Goal: Transaction & Acquisition: Book appointment/travel/reservation

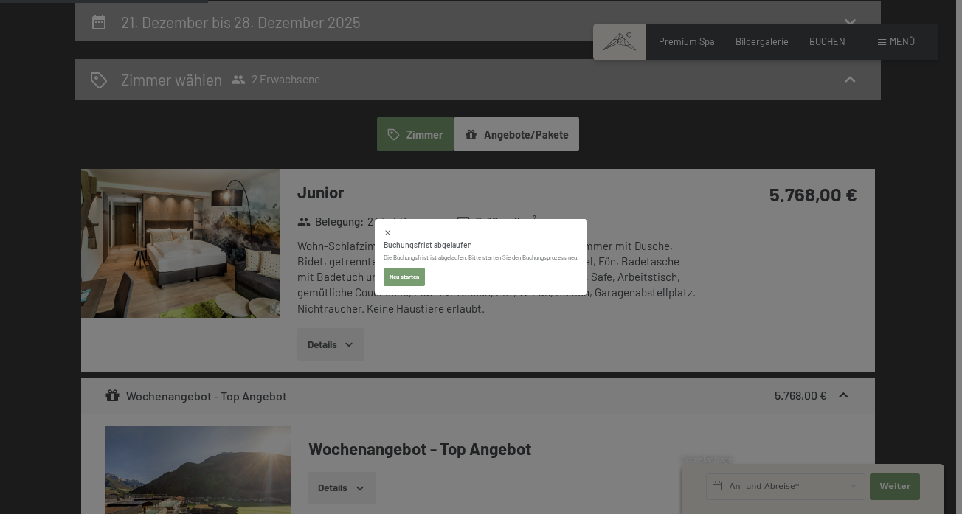
click at [406, 275] on button "Neu starten" at bounding box center [404, 277] width 41 height 19
select select "[DATE]"
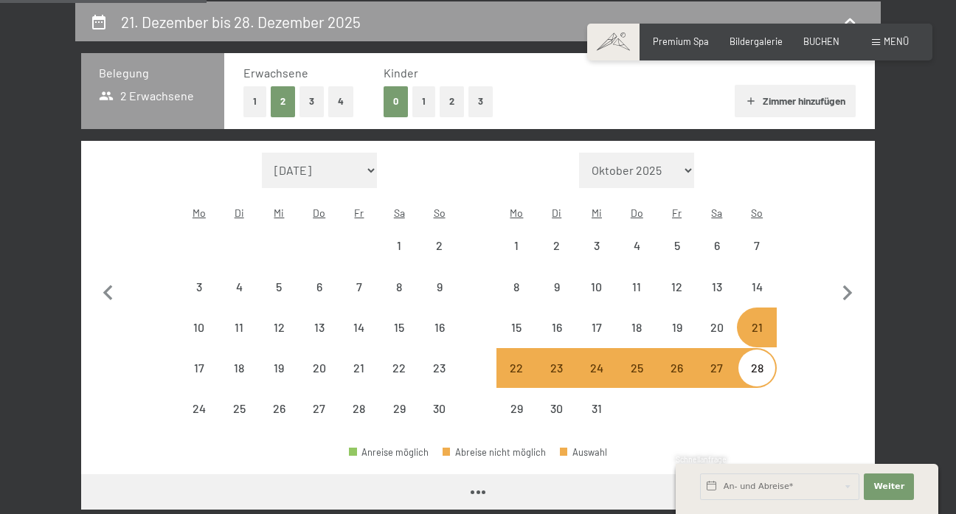
select select "[DATE]"
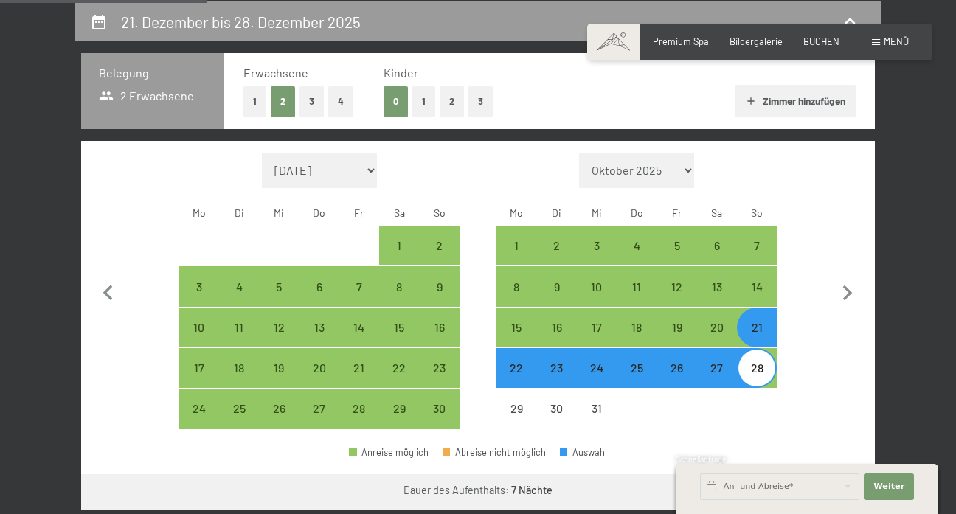
click at [759, 322] on div "21" at bounding box center [757, 340] width 37 height 37
select select "[DATE]"
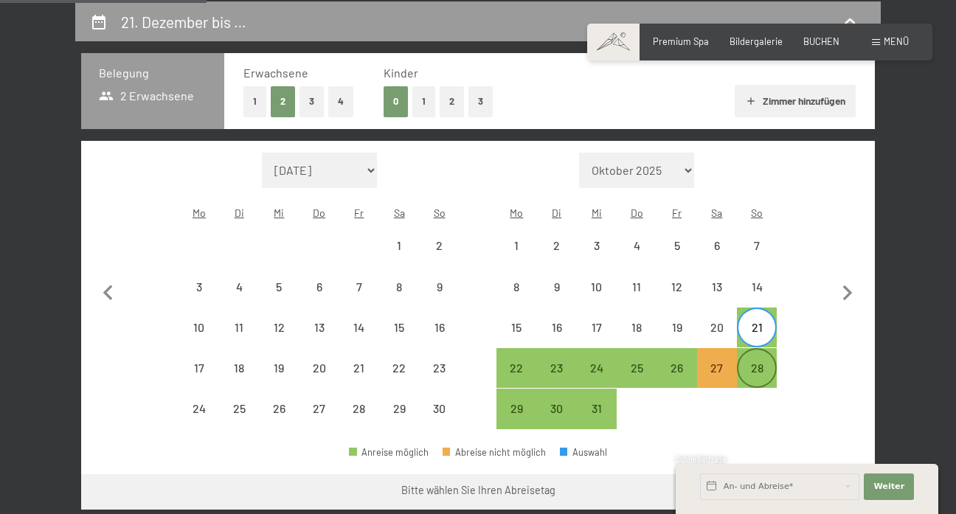
click at [763, 362] on div "28" at bounding box center [757, 380] width 37 height 37
select select "[DATE]"
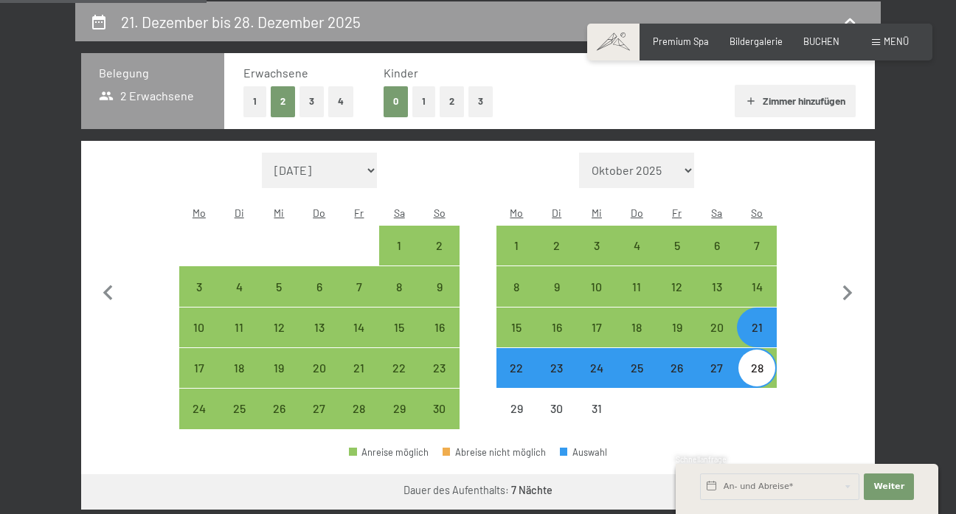
click at [759, 322] on div "21" at bounding box center [757, 340] width 37 height 37
select select "[DATE]"
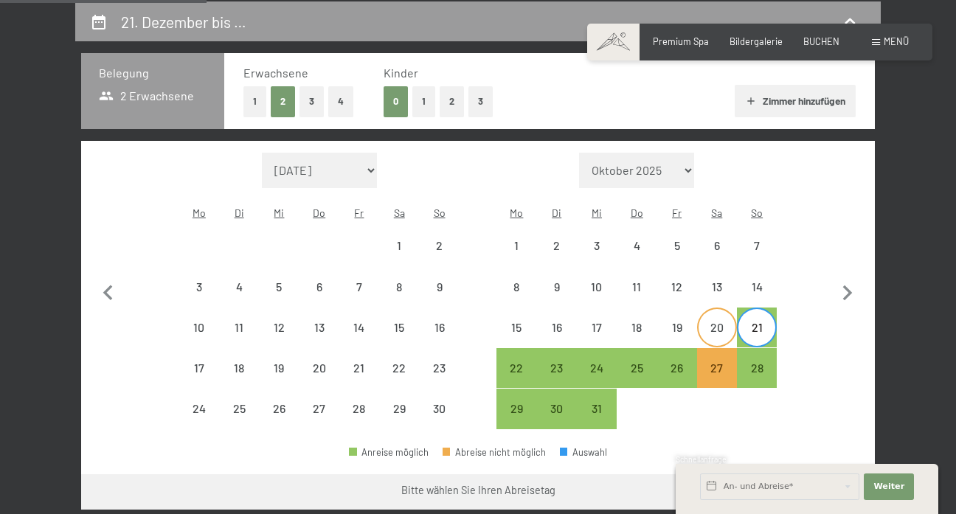
click at [714, 322] on div "20" at bounding box center [717, 340] width 37 height 37
select select "[DATE]"
click at [721, 322] on div "20" at bounding box center [717, 340] width 37 height 37
select select "[DATE]"
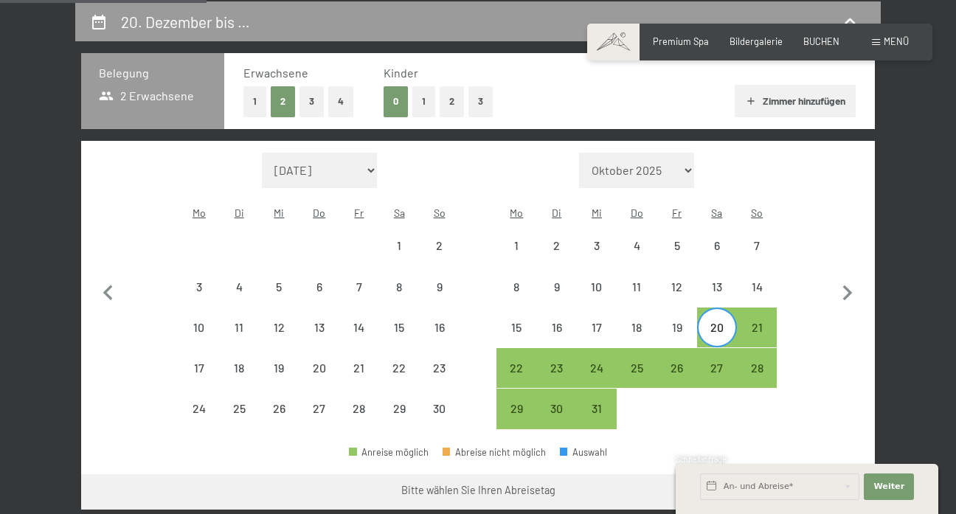
select select "[DATE]"
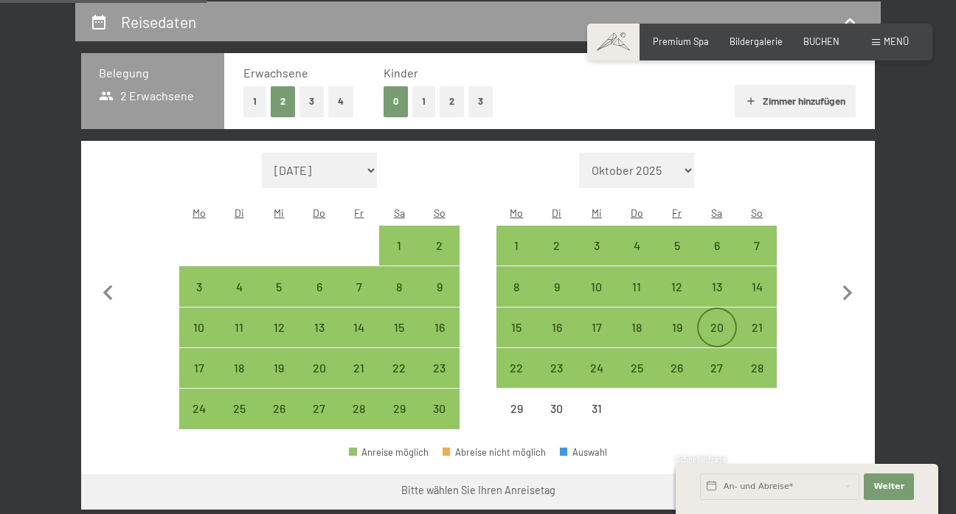
click at [712, 322] on div "20" at bounding box center [717, 340] width 37 height 37
select select "[DATE]"
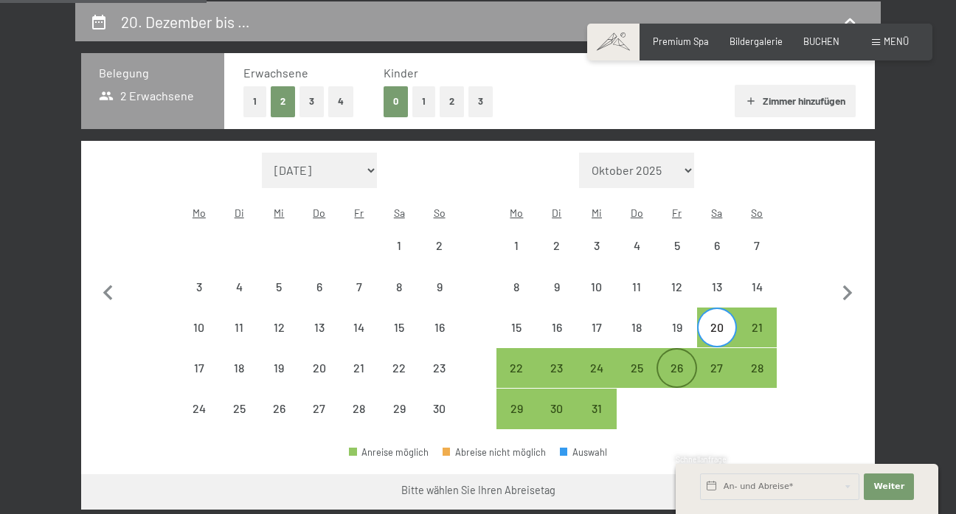
click at [685, 362] on div "26" at bounding box center [676, 380] width 37 height 37
select select "[DATE]"
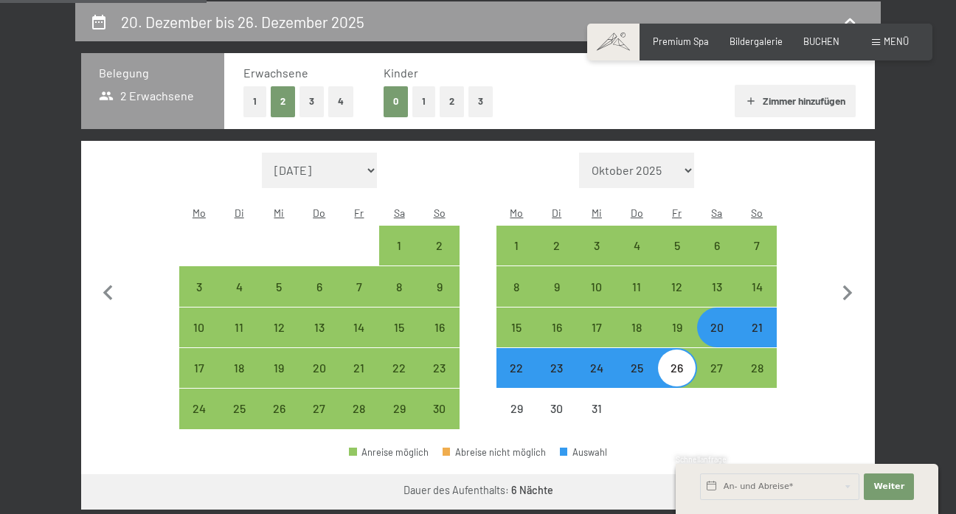
click at [506, 362] on div "22" at bounding box center [516, 380] width 37 height 37
select select "[DATE]"
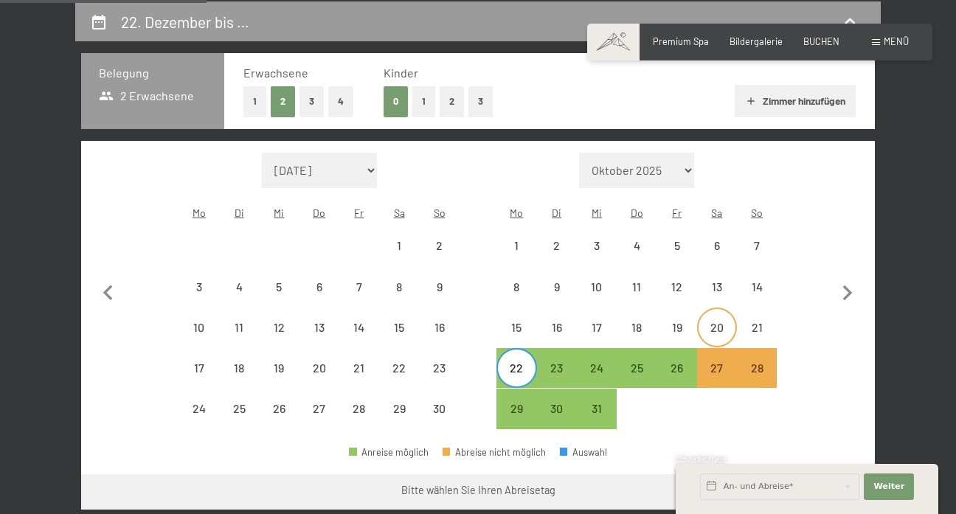
click at [725, 322] on div "20" at bounding box center [717, 340] width 37 height 37
select select "[DATE]"
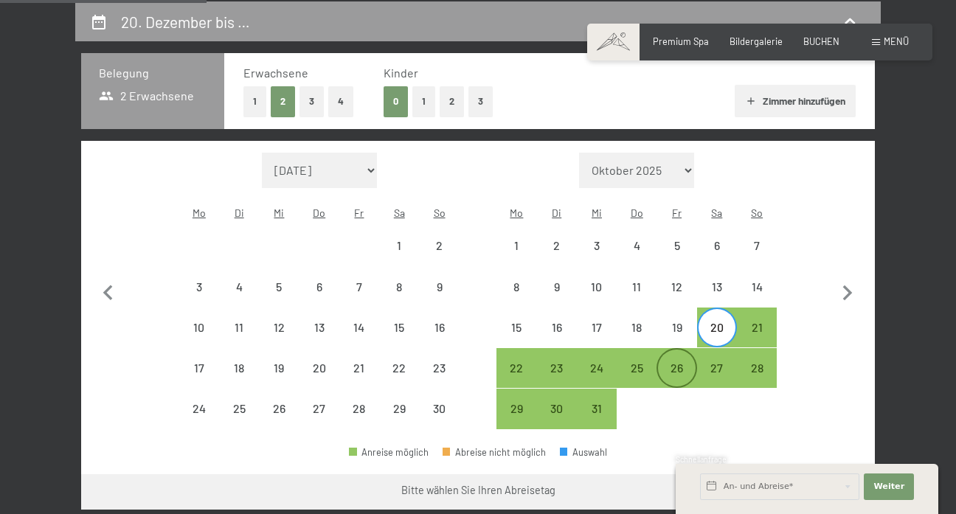
click at [688, 362] on div "26" at bounding box center [676, 380] width 37 height 37
select select "[DATE]"
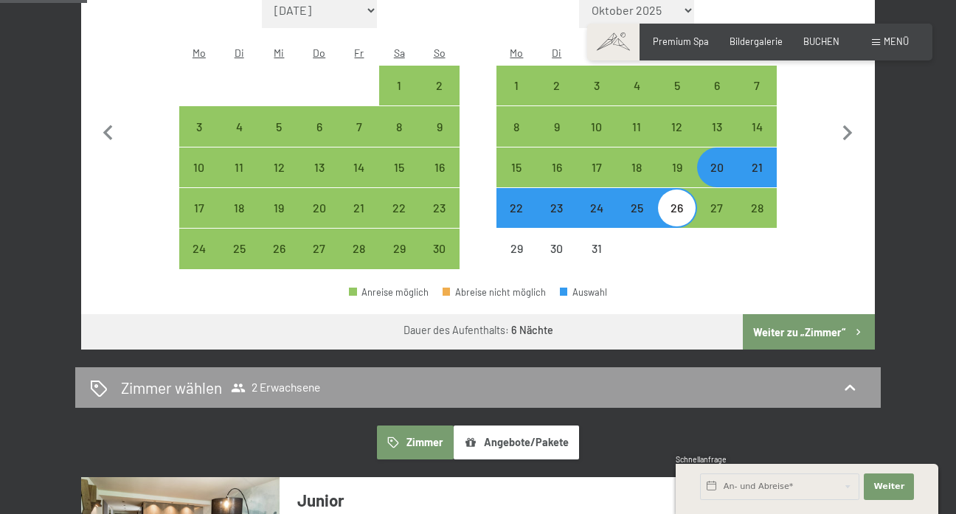
click at [772, 317] on button "Weiter zu „Zimmer“" at bounding box center [809, 331] width 132 height 35
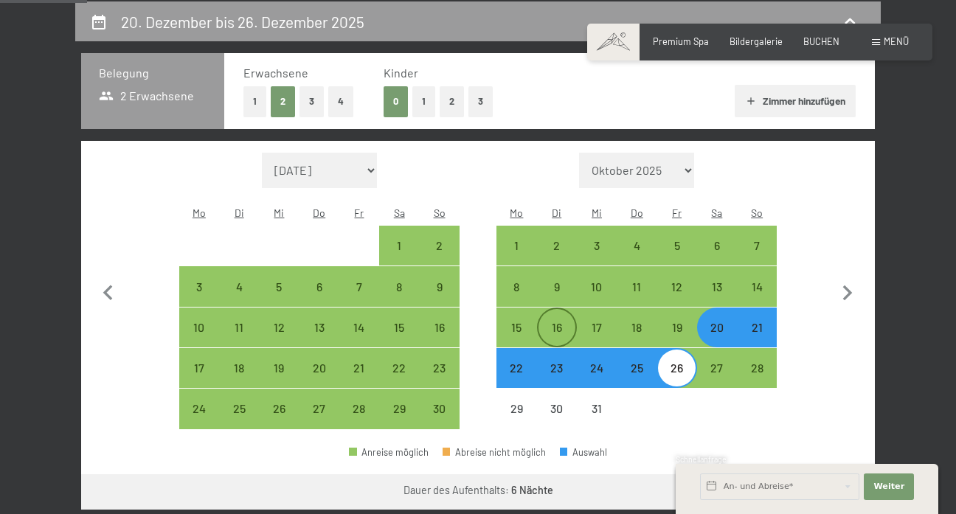
select select "[DATE]"
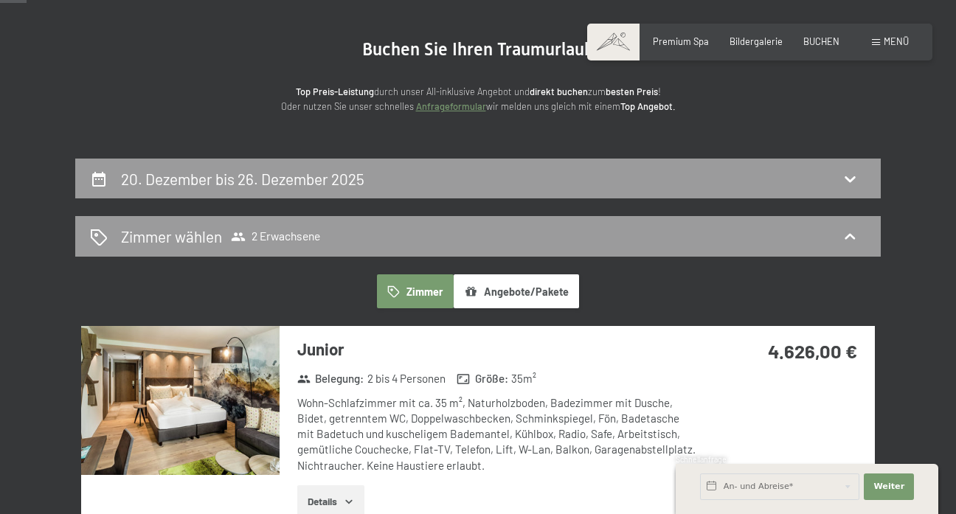
scroll to position [111, 1]
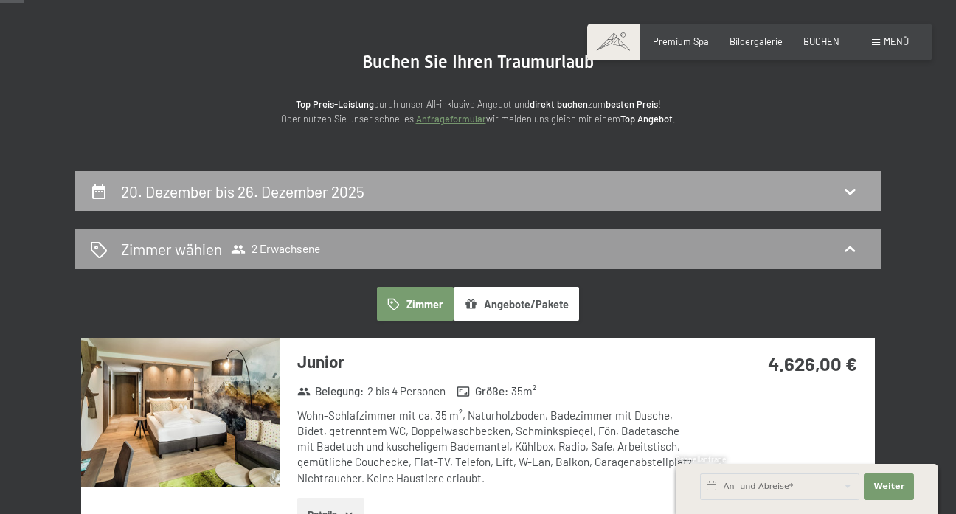
click at [581, 205] on div "20. Dezember bis 26. Dezember 2025" at bounding box center [478, 191] width 806 height 41
select select "[DATE]"
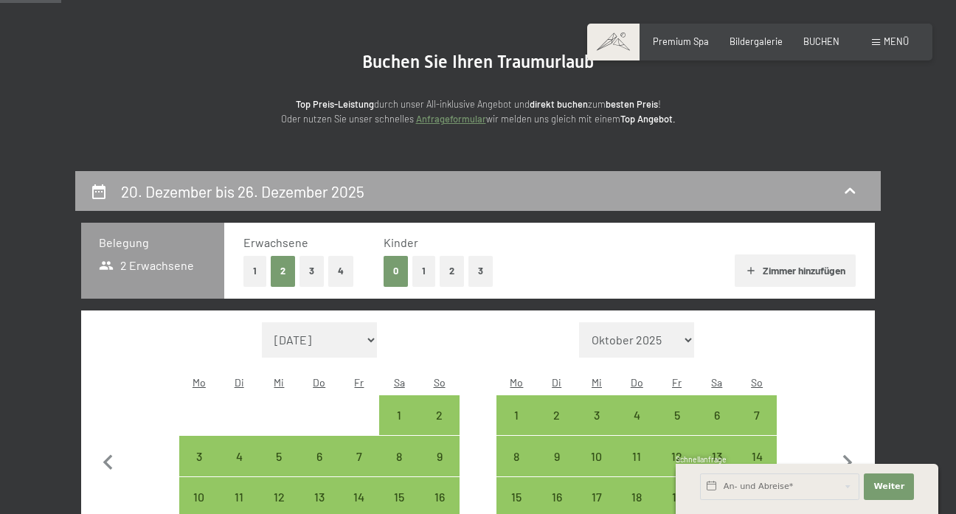
scroll to position [280, 0]
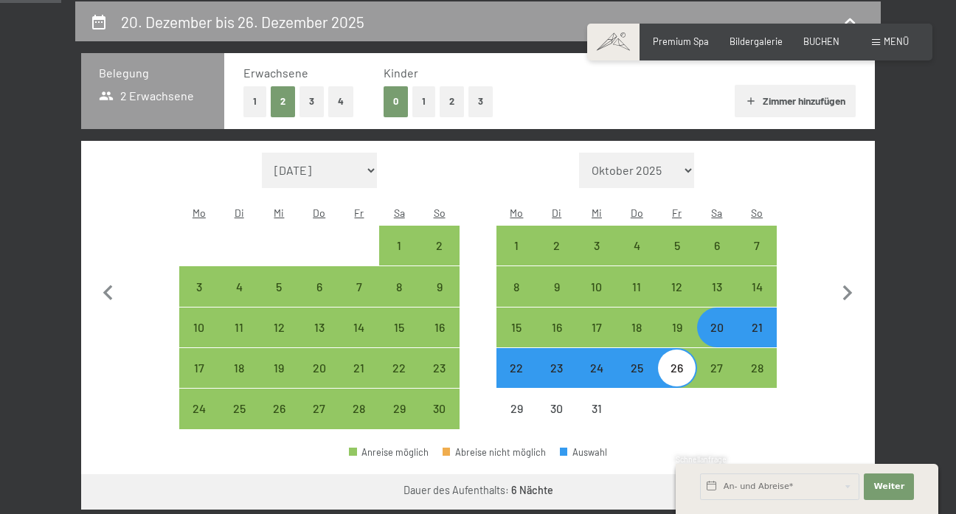
click at [763, 322] on div "21" at bounding box center [757, 340] width 37 height 37
select select "[DATE]"
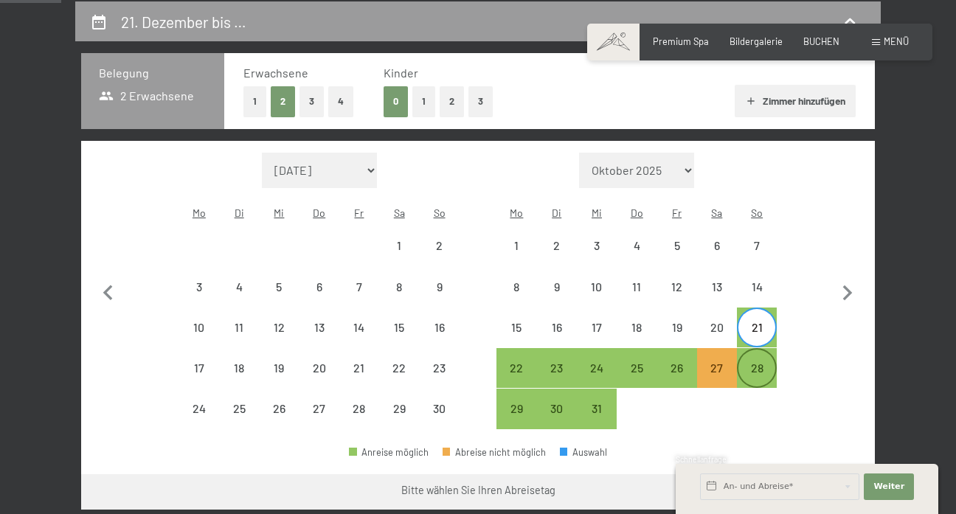
click at [757, 362] on div "28" at bounding box center [757, 380] width 37 height 37
select select "[DATE]"
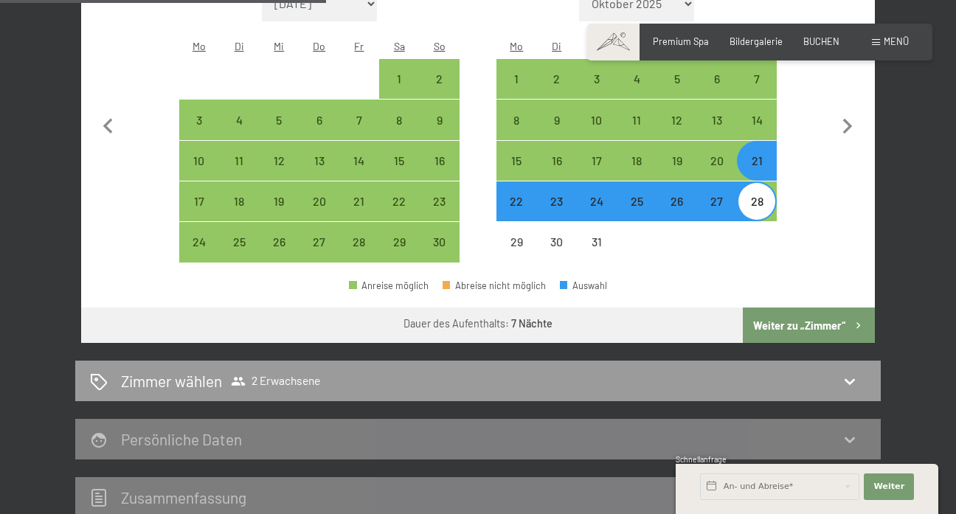
click at [791, 308] on button "Weiter zu „Zimmer“" at bounding box center [809, 325] width 132 height 35
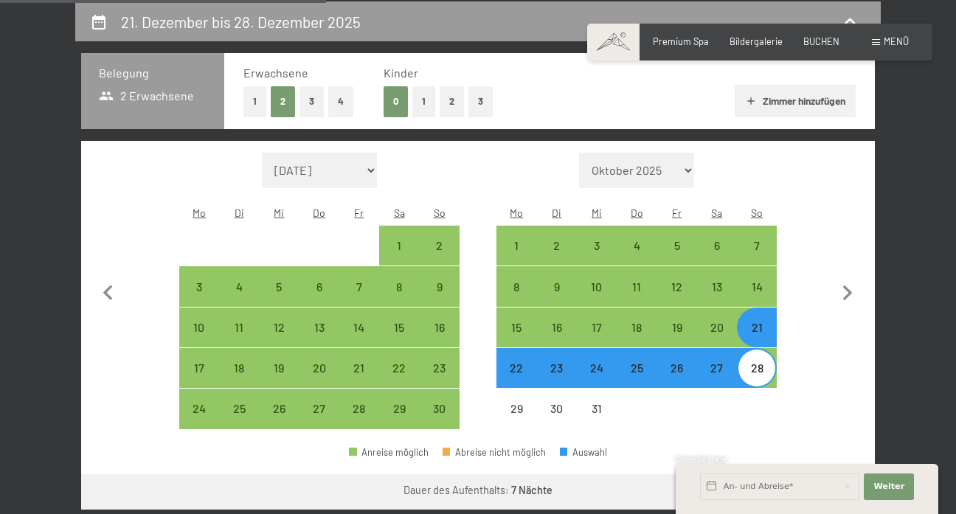
select select "[DATE]"
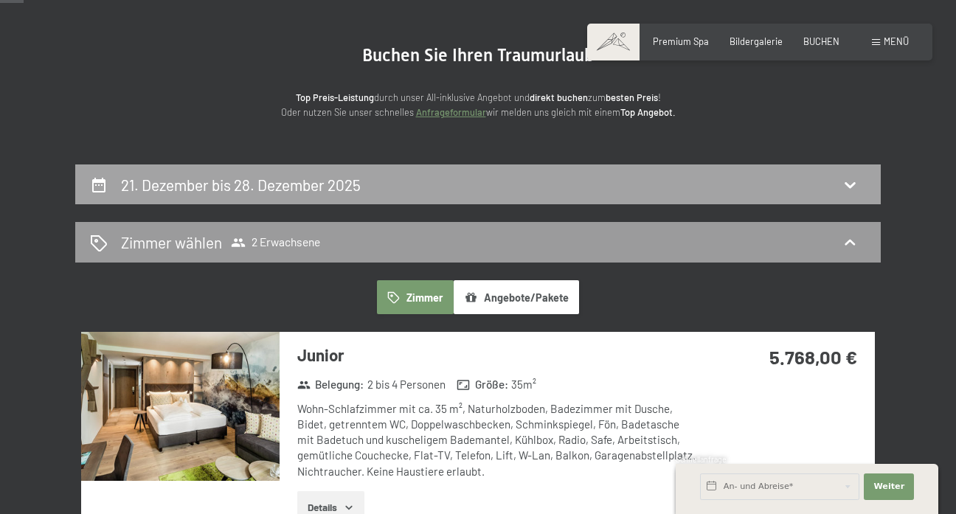
click at [633, 191] on div "21. Dezember bis 28. Dezember 2025" at bounding box center [478, 184] width 776 height 21
select select "[DATE]"
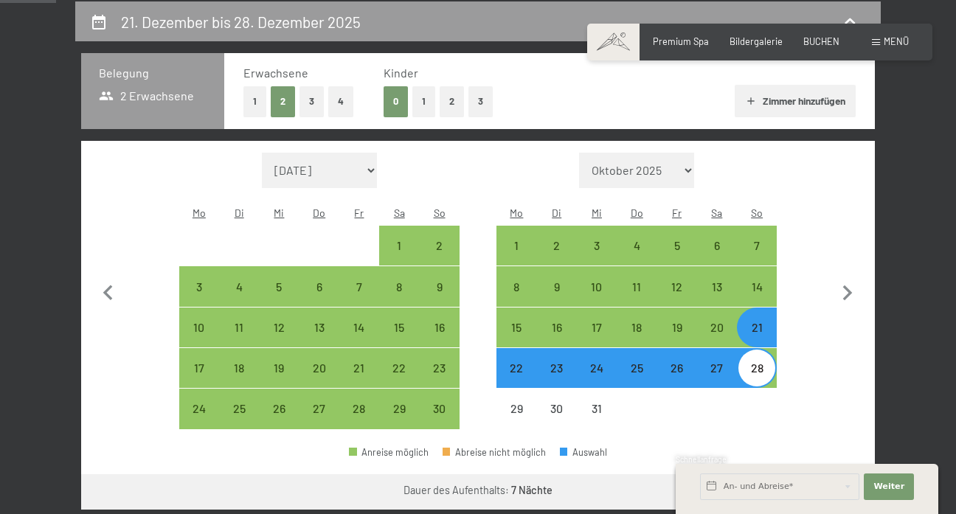
click at [736, 442] on div "Anreise möglich Abreise nicht möglich Auswahl" at bounding box center [478, 458] width 794 height 33
click at [719, 362] on div "27" at bounding box center [717, 380] width 37 height 37
select select "[DATE]"
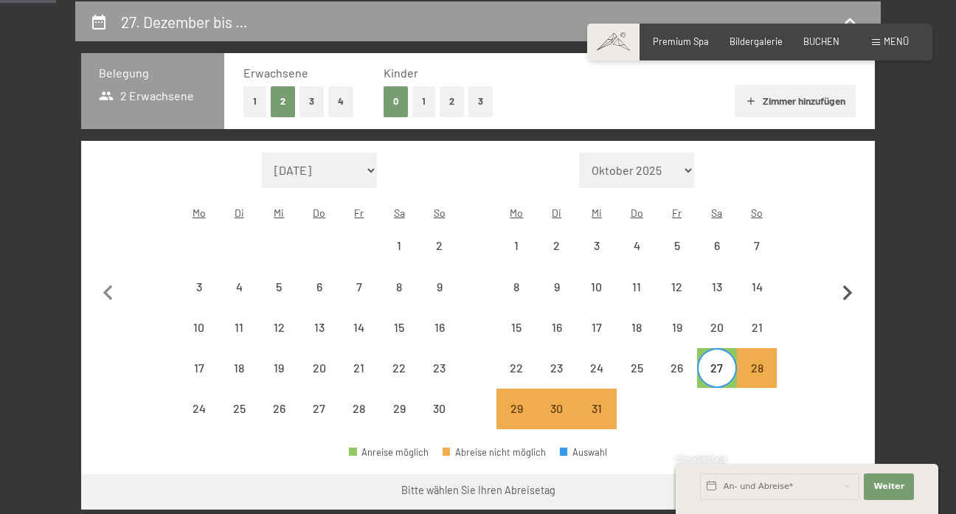
click at [838, 286] on icon "button" at bounding box center [847, 293] width 31 height 31
select select "[DATE]"
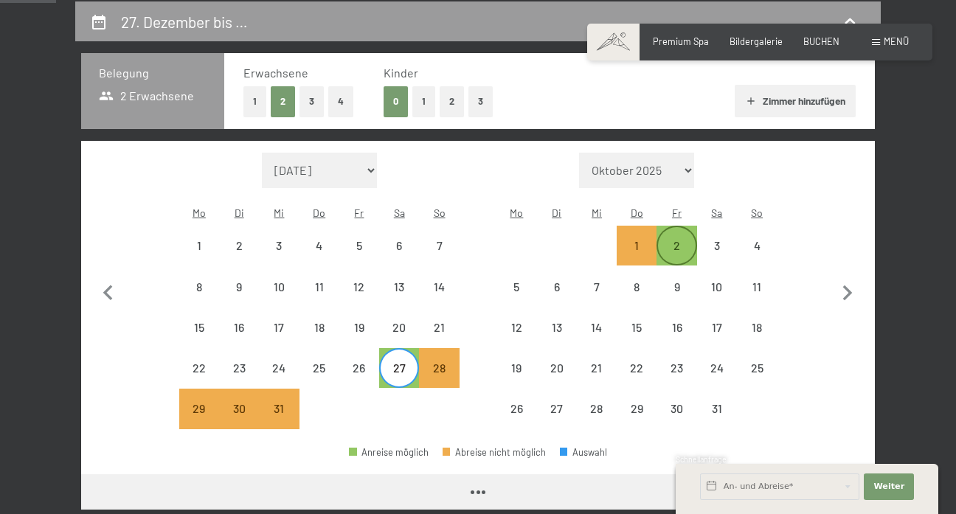
select select "[DATE]"
click at [688, 240] on div "2" at bounding box center [676, 258] width 37 height 37
select select "[DATE]"
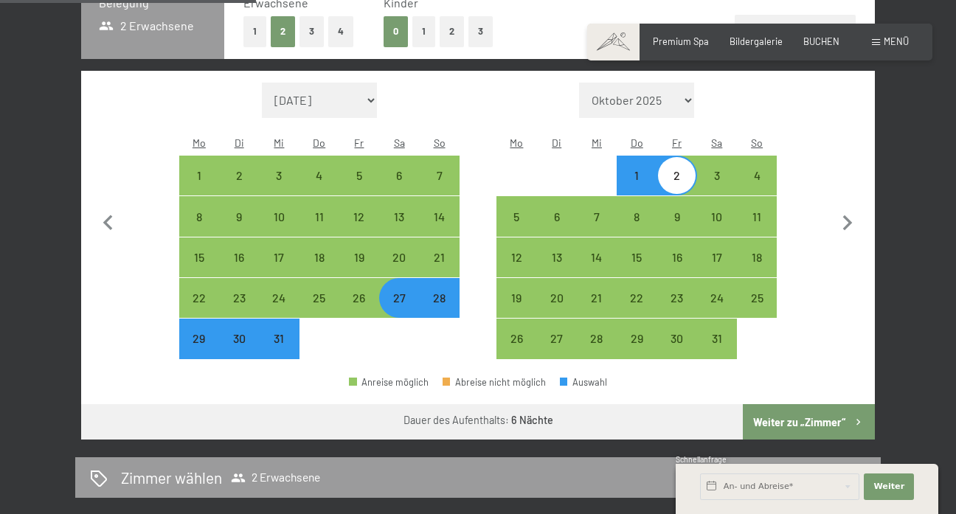
click at [829, 404] on button "Weiter zu „Zimmer“" at bounding box center [809, 421] width 132 height 35
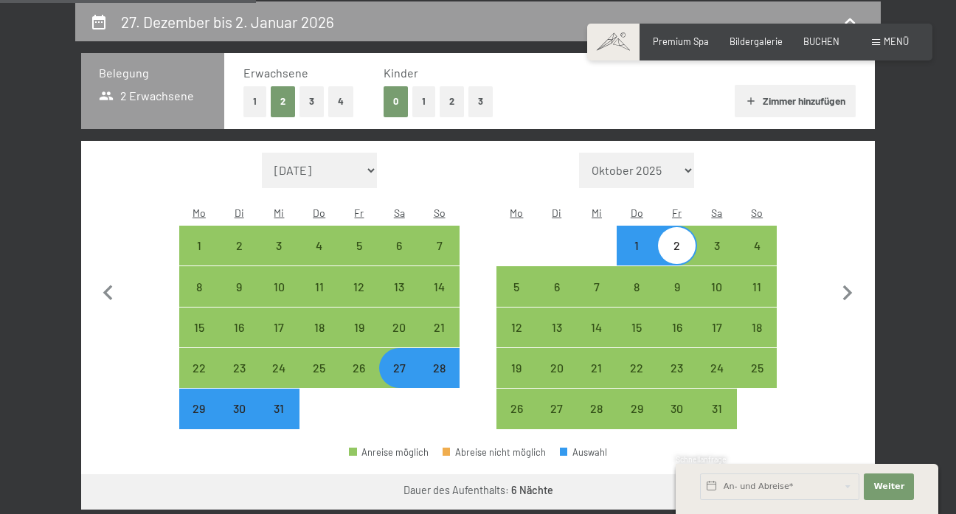
select select "[DATE]"
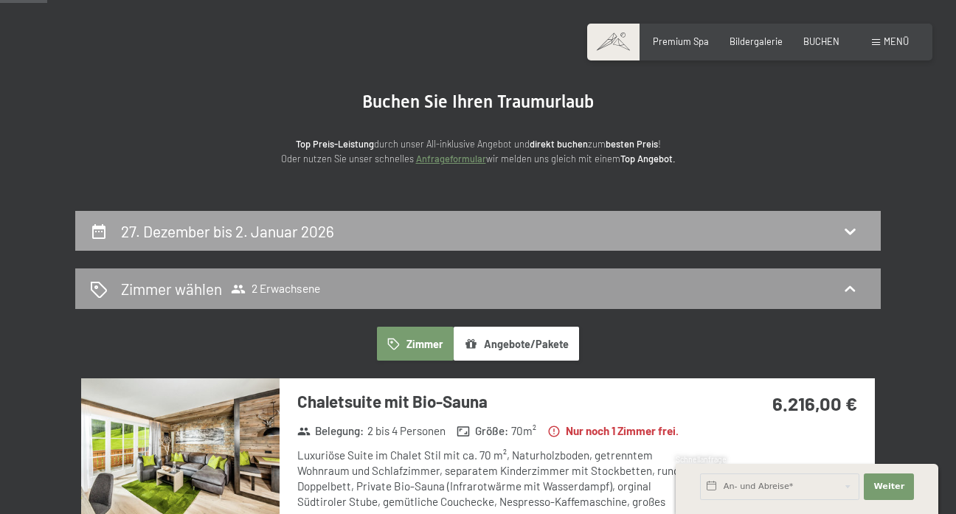
click at [537, 229] on div "27. Dezember bis 2. Januar 2026" at bounding box center [478, 231] width 776 height 21
select select "[DATE]"
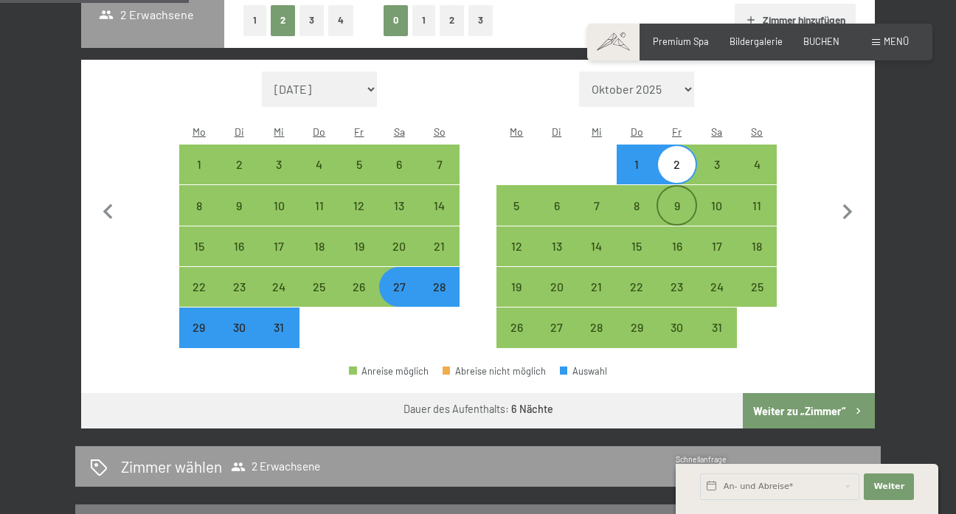
scroll to position [376, 0]
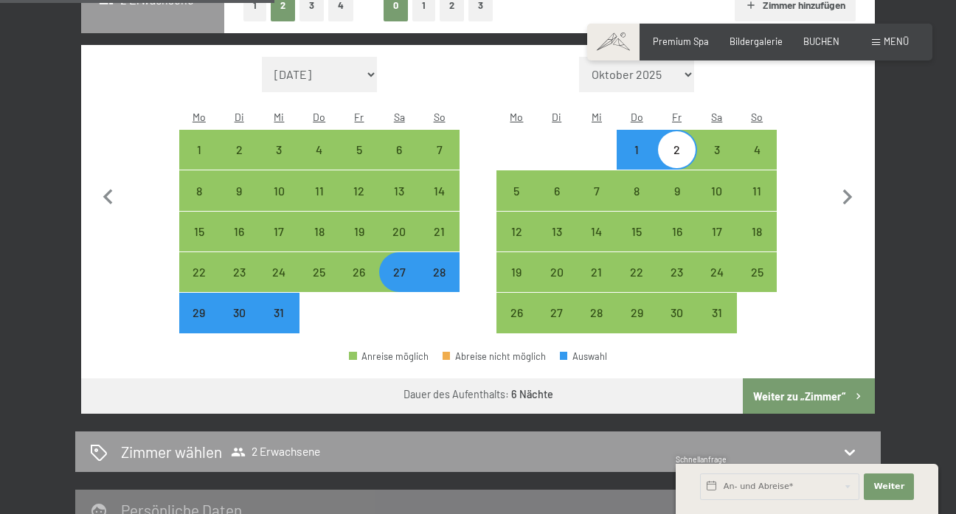
click at [281, 307] on div "31" at bounding box center [278, 325] width 37 height 37
select select "[DATE]"
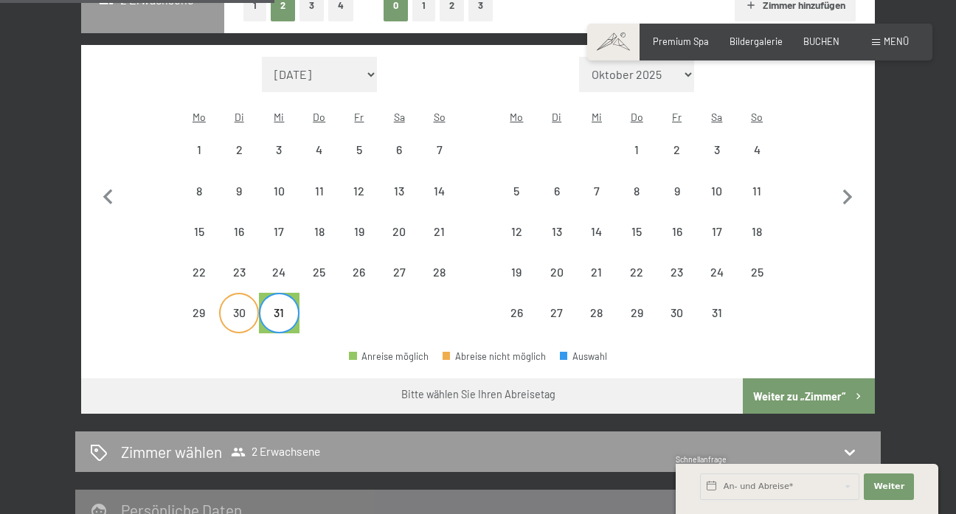
click at [233, 307] on div "30" at bounding box center [239, 325] width 37 height 37
select select "[DATE]"
click at [557, 185] on div "6" at bounding box center [557, 203] width 37 height 37
select select "[DATE]"
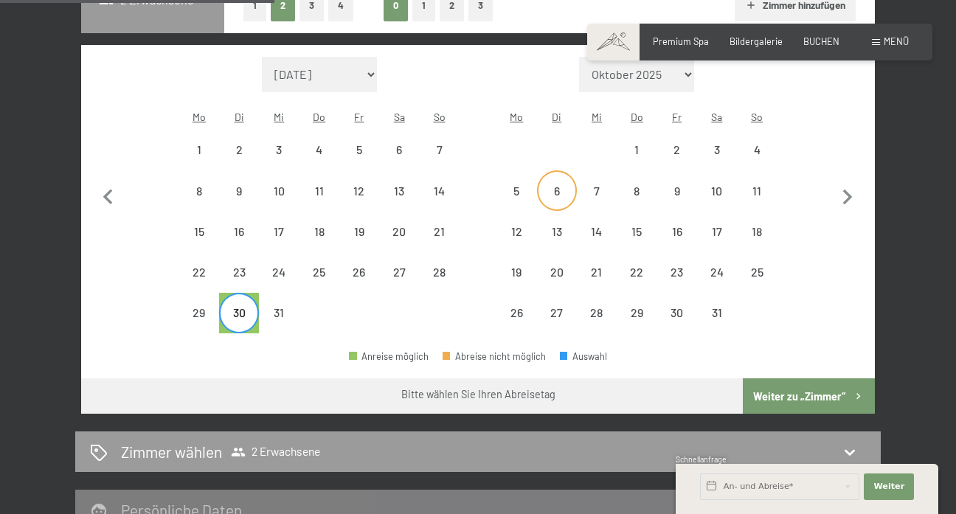
select select "[DATE]"
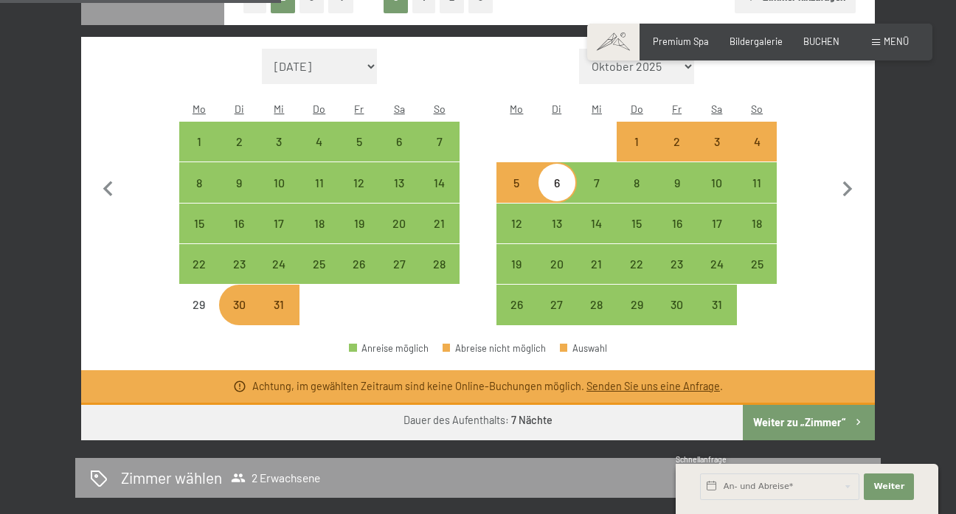
scroll to position [384, 0]
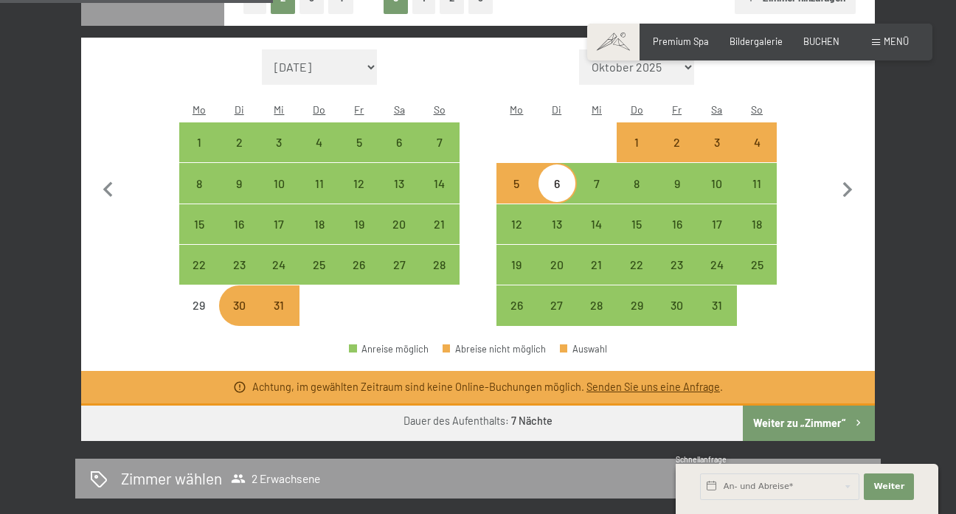
click at [321, 297] on div at bounding box center [320, 306] width 40 height 40
click at [187, 287] on div "29" at bounding box center [199, 305] width 37 height 37
select select "[DATE]"
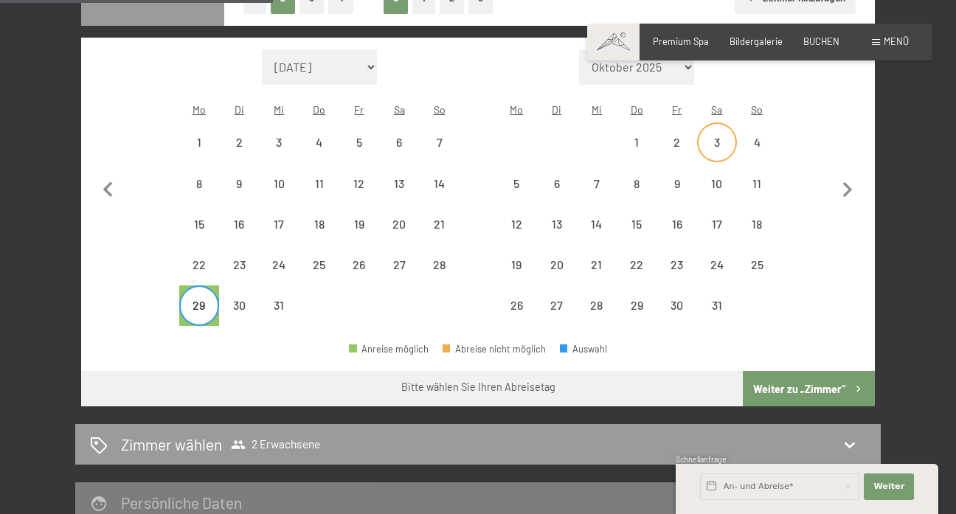
click at [703, 137] on div "3" at bounding box center [717, 155] width 37 height 37
select select "[DATE]"
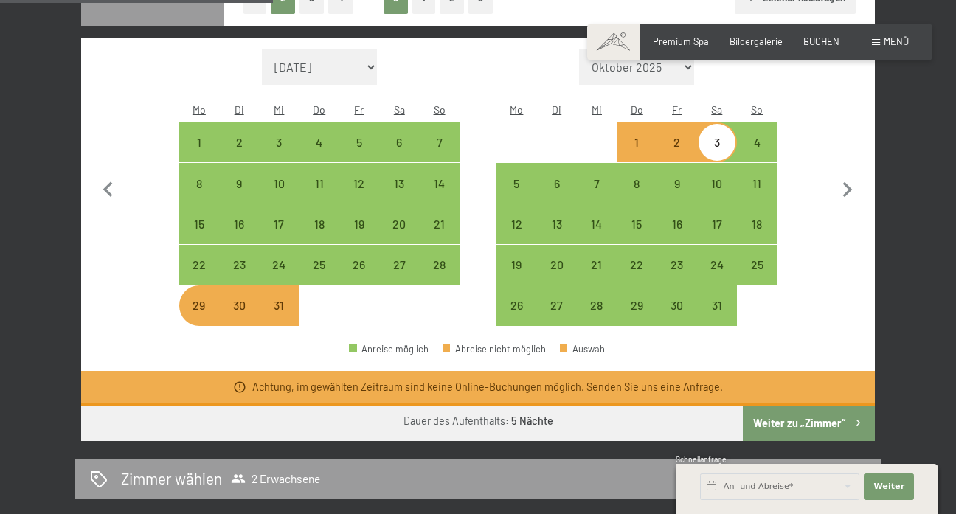
click at [626, 124] on div "1" at bounding box center [636, 142] width 37 height 37
select select "[DATE]"
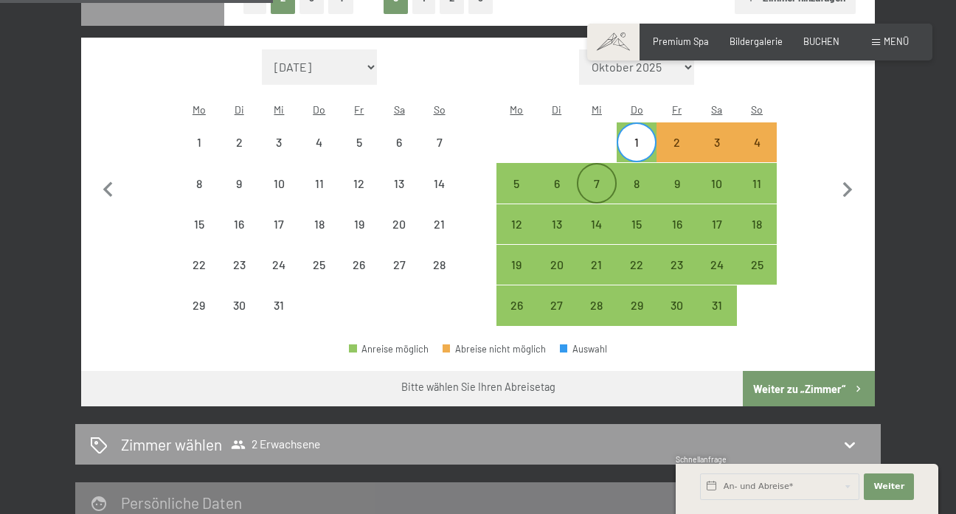
click at [593, 178] on div "7" at bounding box center [597, 196] width 37 height 37
select select "[DATE]"
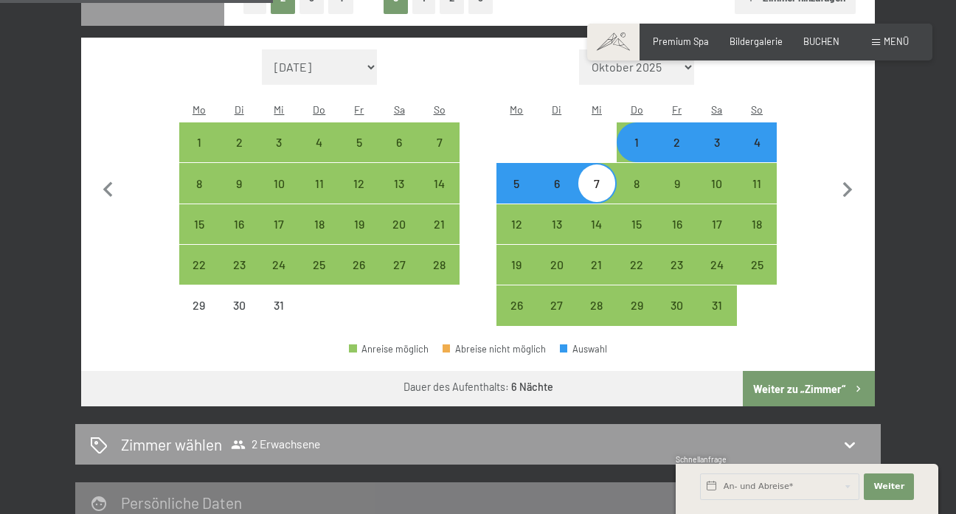
click at [801, 378] on button "Weiter zu „Zimmer“" at bounding box center [809, 388] width 132 height 35
select select "[DATE]"
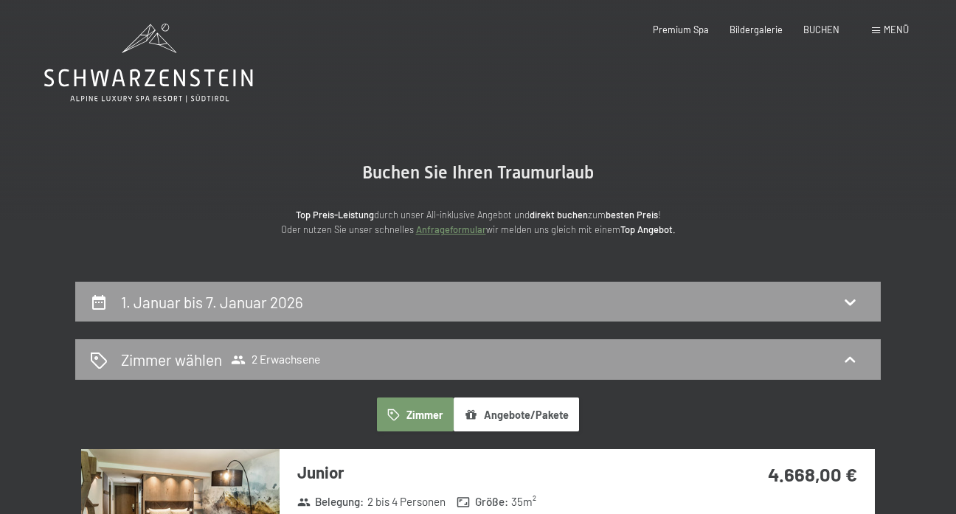
scroll to position [0, 0]
